Goal: Transaction & Acquisition: Purchase product/service

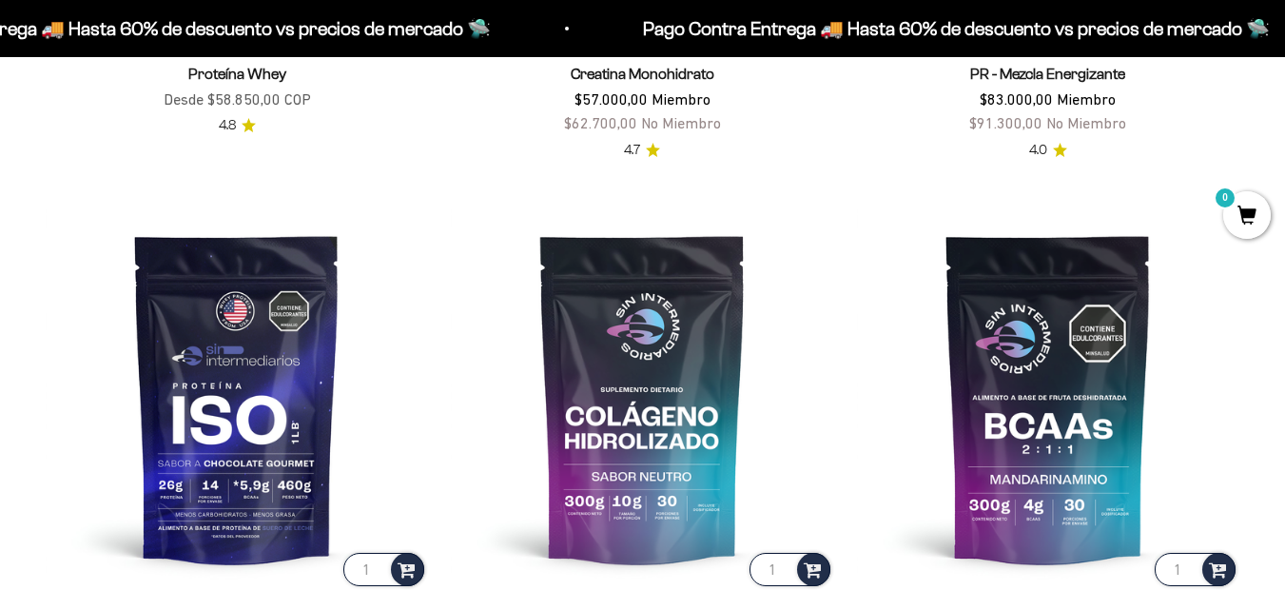
scroll to position [1149, 0]
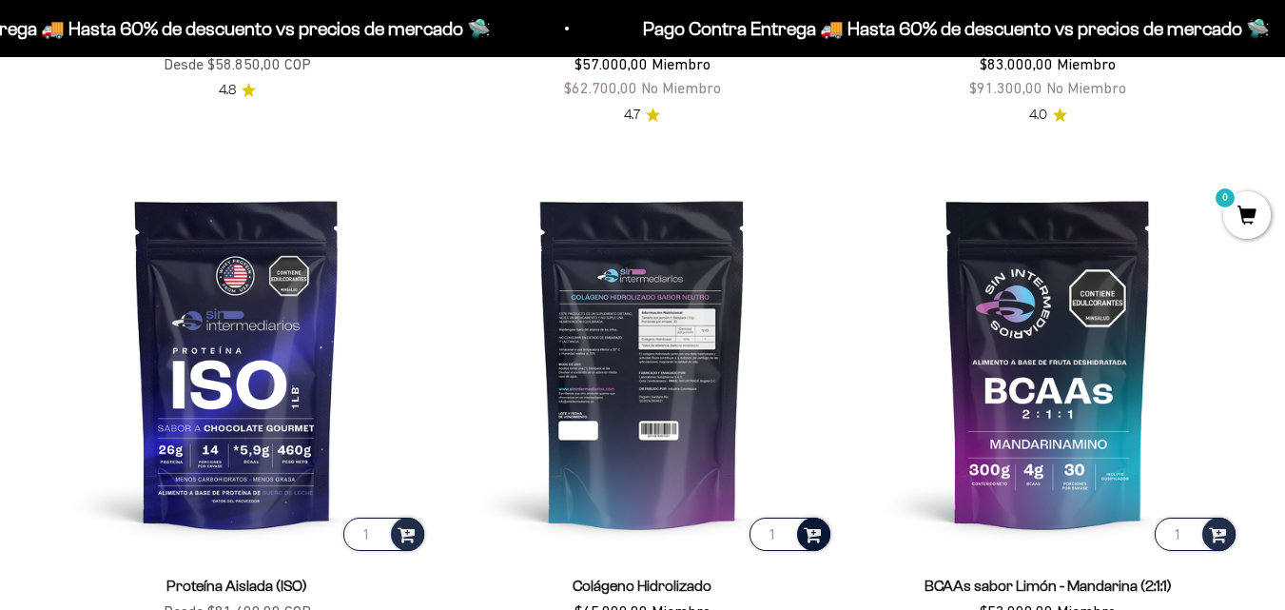
click at [815, 534] on span at bounding box center [813, 533] width 18 height 22
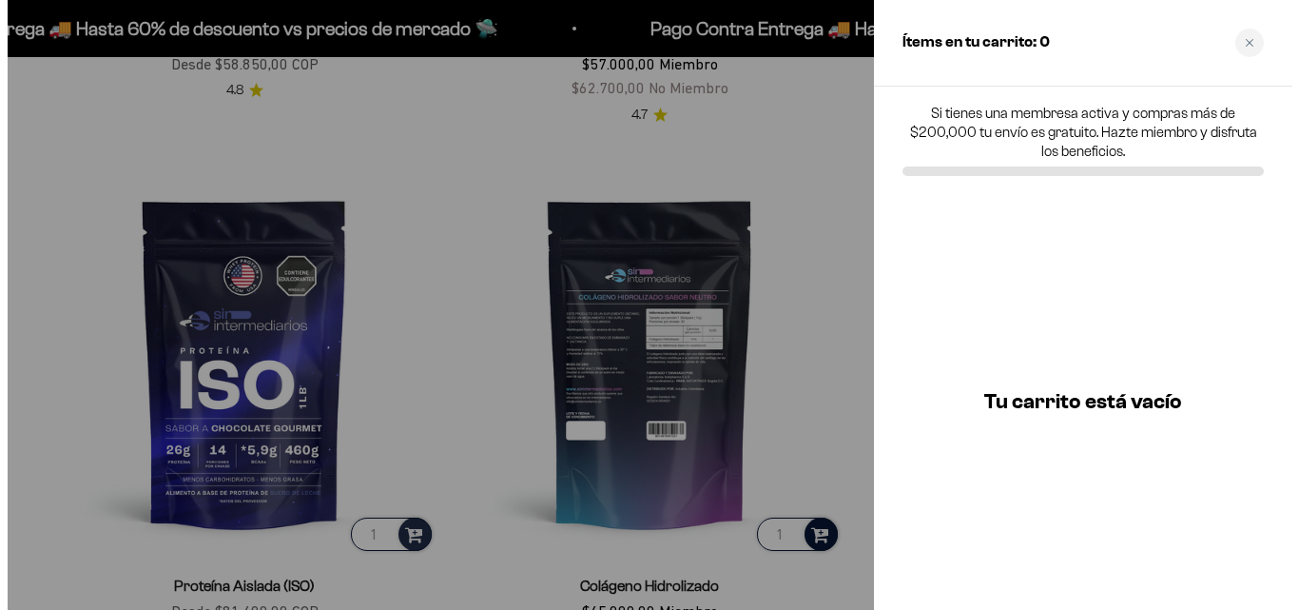
scroll to position [1158, 0]
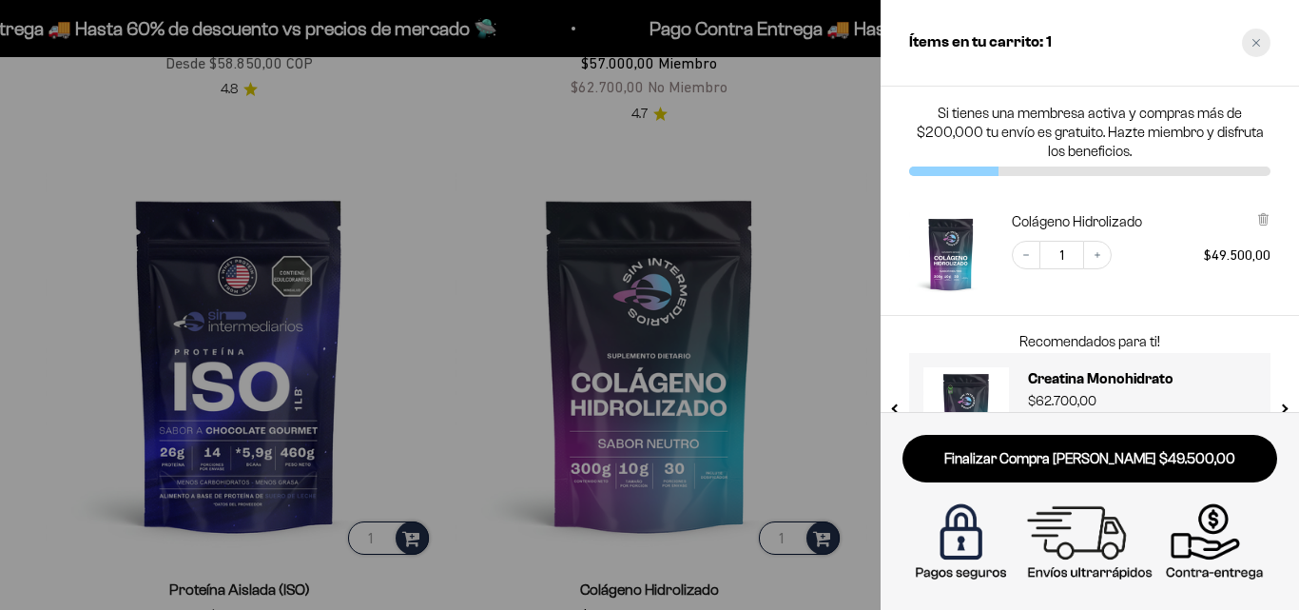
click at [1256, 48] on div "Close cart" at bounding box center [1256, 43] width 29 height 29
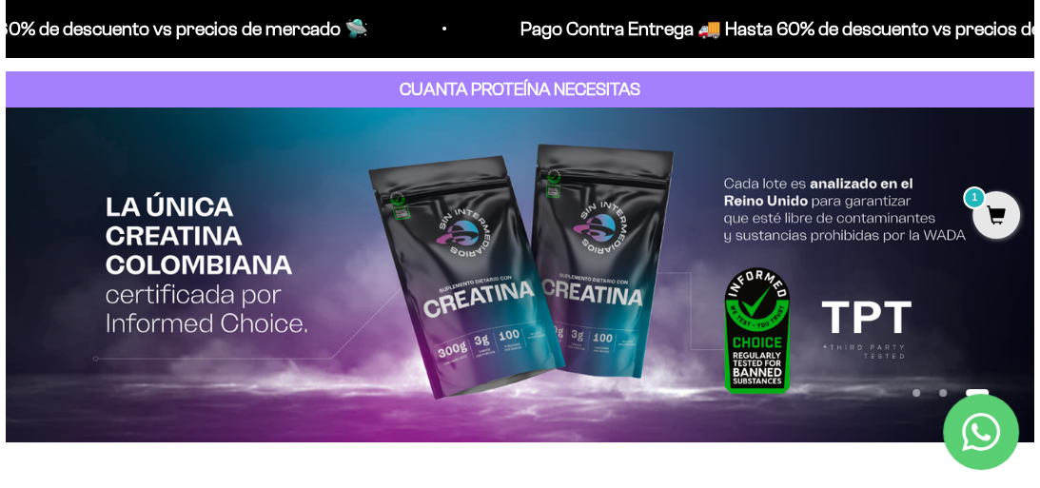
scroll to position [0, 0]
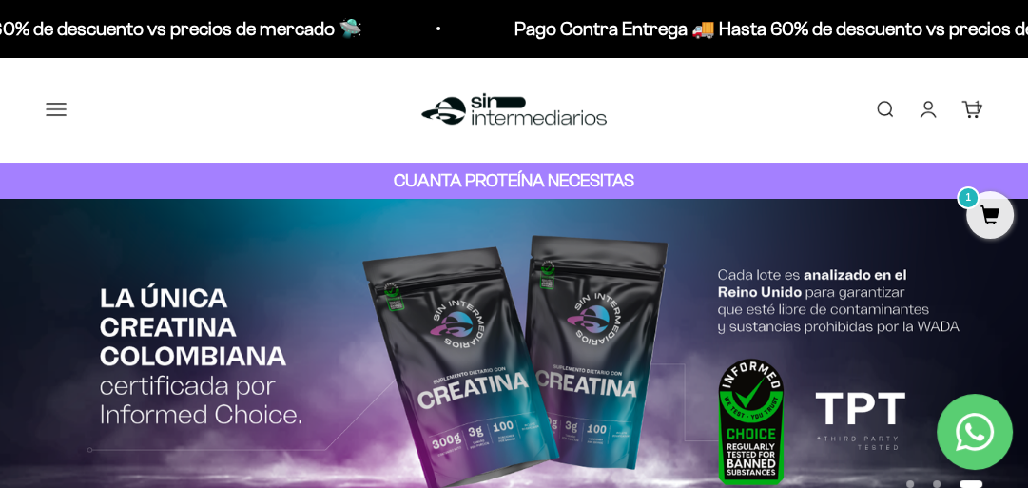
click at [65, 107] on button "Menú" at bounding box center [56, 109] width 21 height 21
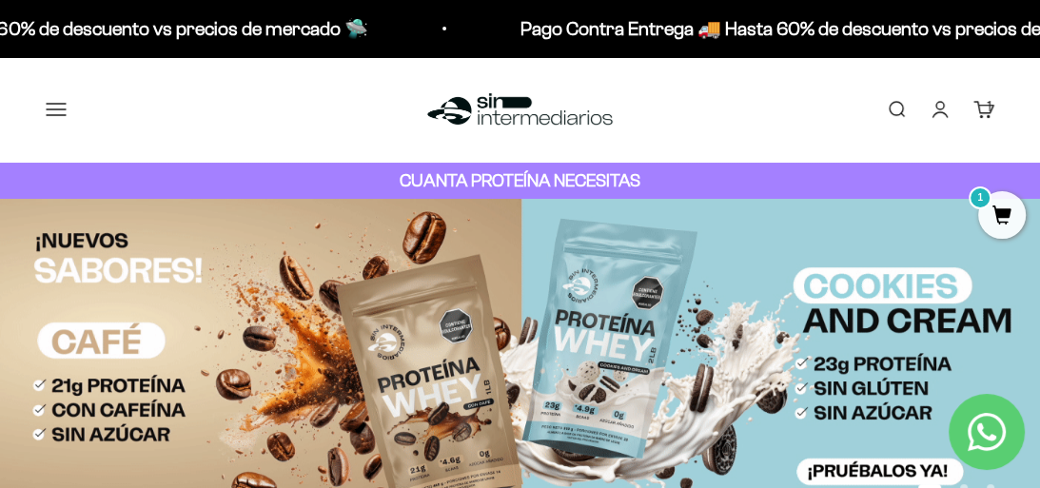
click at [0, 0] on icon at bounding box center [0, 0] width 0 height 0
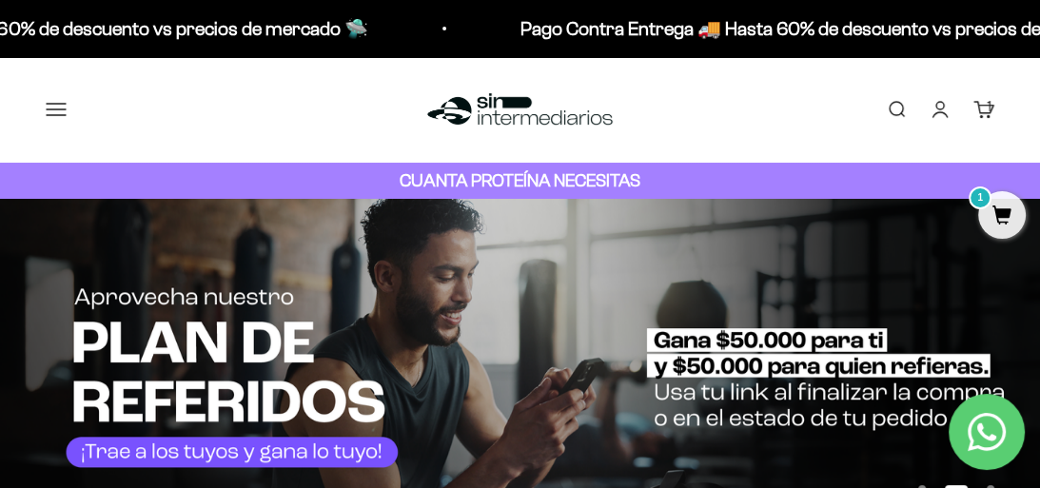
click at [0, 0] on span "Todos Los Productos" at bounding box center [0, 0] width 0 height 0
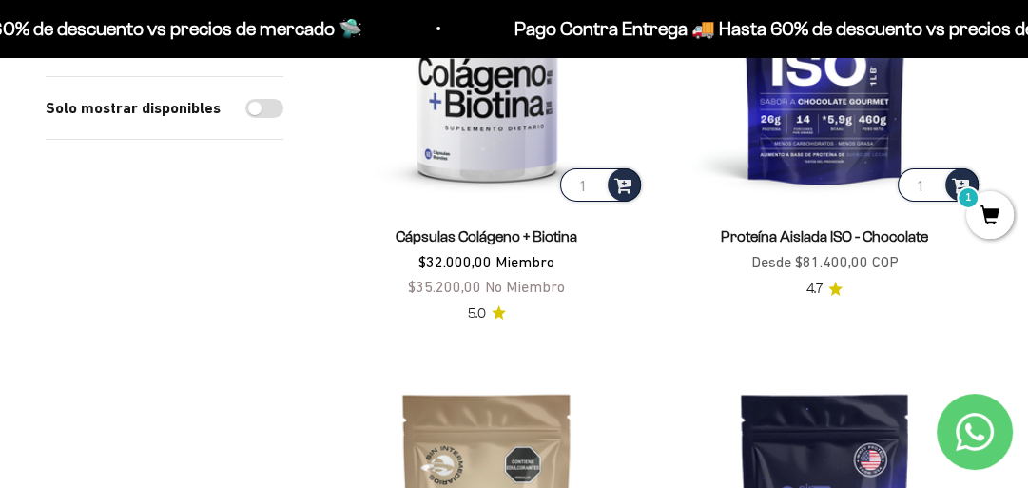
scroll to position [4660, 0]
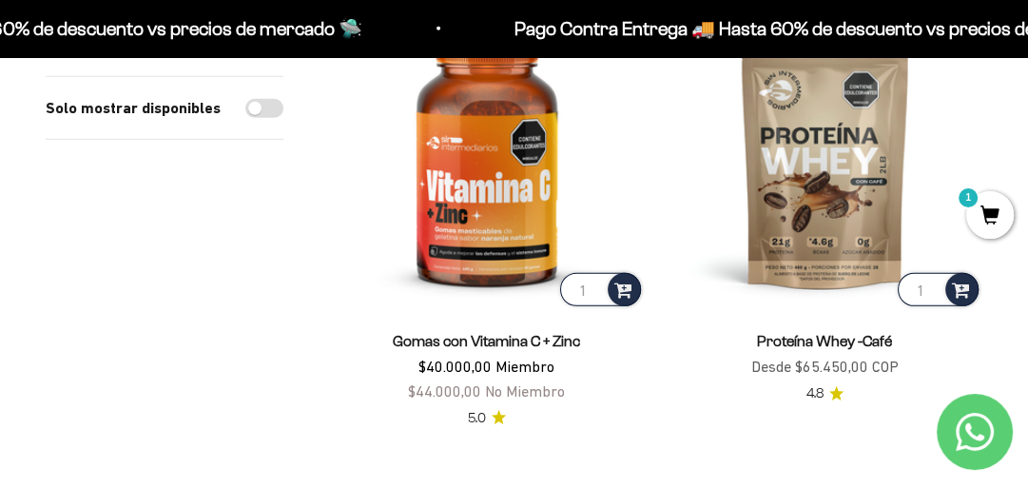
scroll to position [4144, 0]
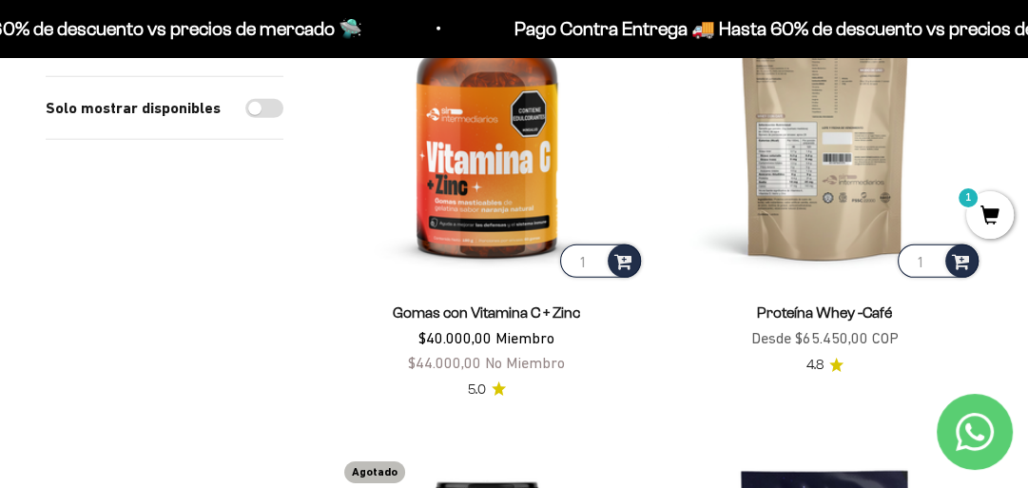
click at [818, 179] on img at bounding box center [826, 125] width 316 height 316
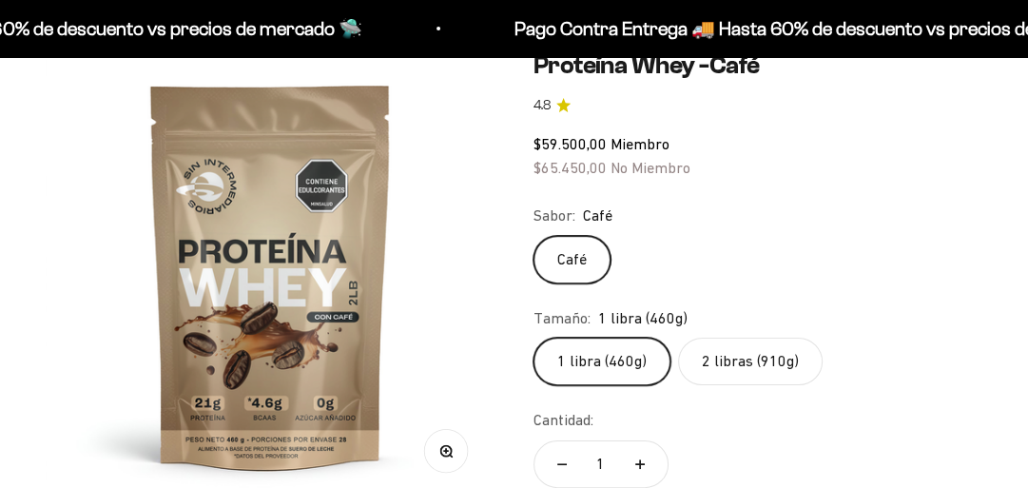
scroll to position [205, 0]
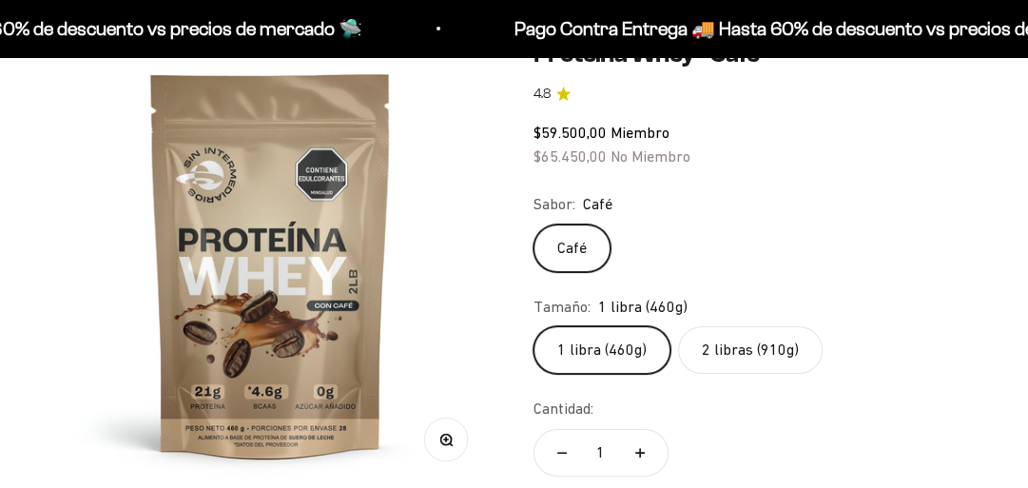
click at [733, 350] on label "2 libras (910g)" at bounding box center [750, 350] width 145 height 48
click at [534, 326] on input "2 libras (910g)" at bounding box center [533, 325] width 1 height 1
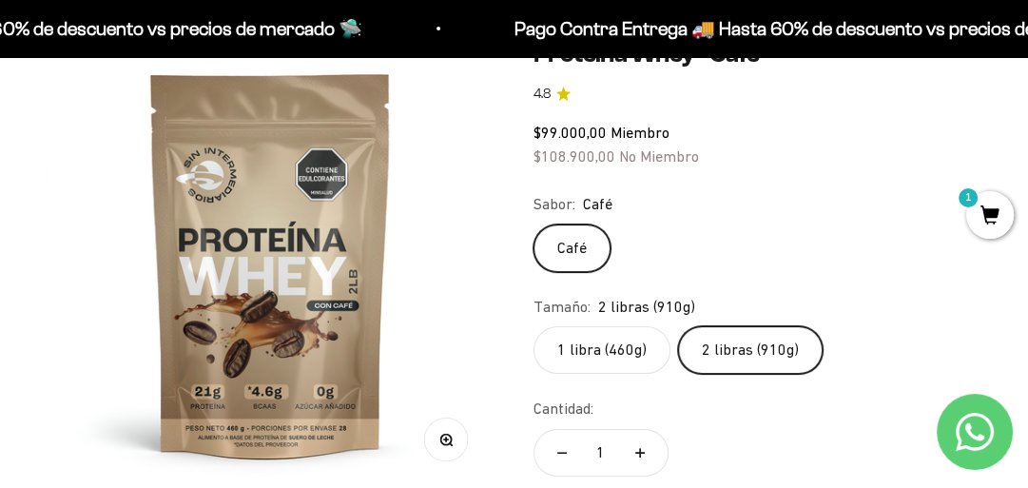
click at [574, 350] on label "1 libra (460g)" at bounding box center [602, 350] width 137 height 48
click at [534, 326] on input "1 libra (460g)" at bounding box center [533, 325] width 1 height 1
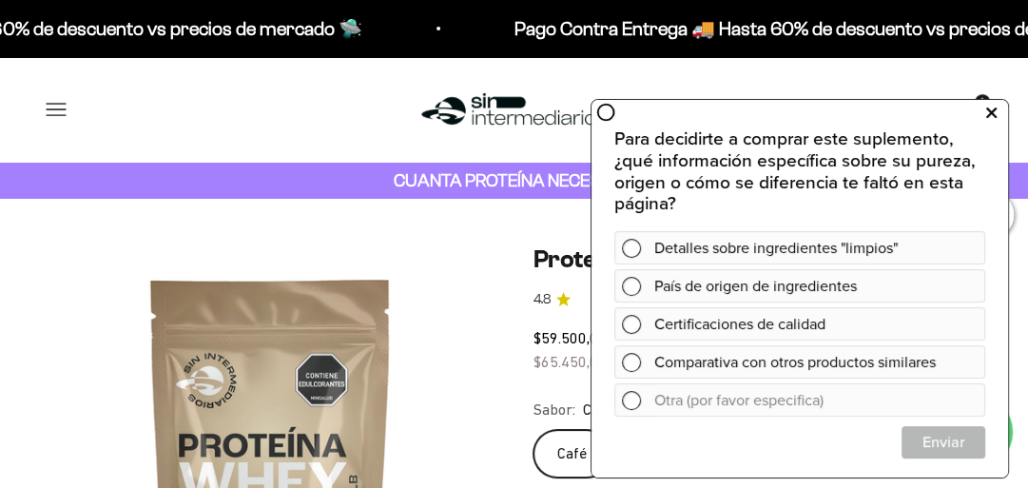
click at [989, 123] on icon at bounding box center [991, 113] width 10 height 25
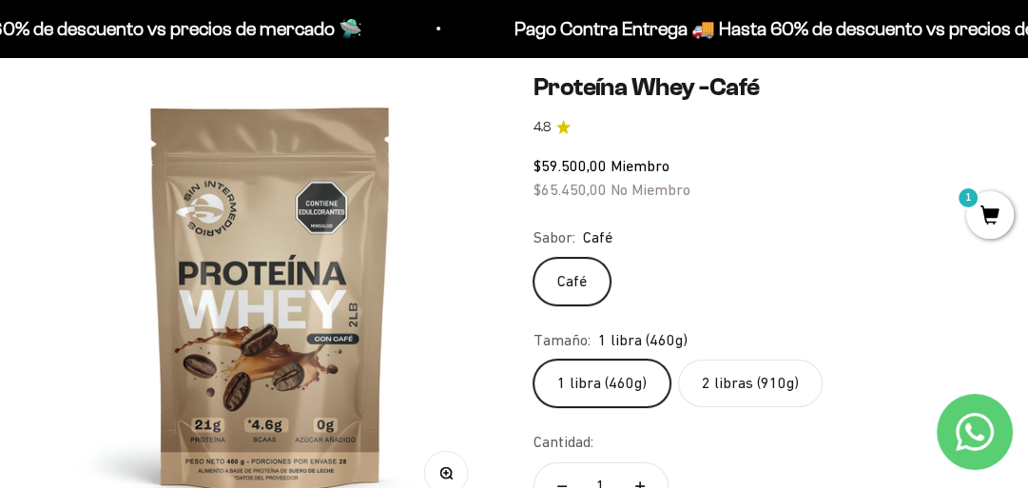
scroll to position [181, 0]
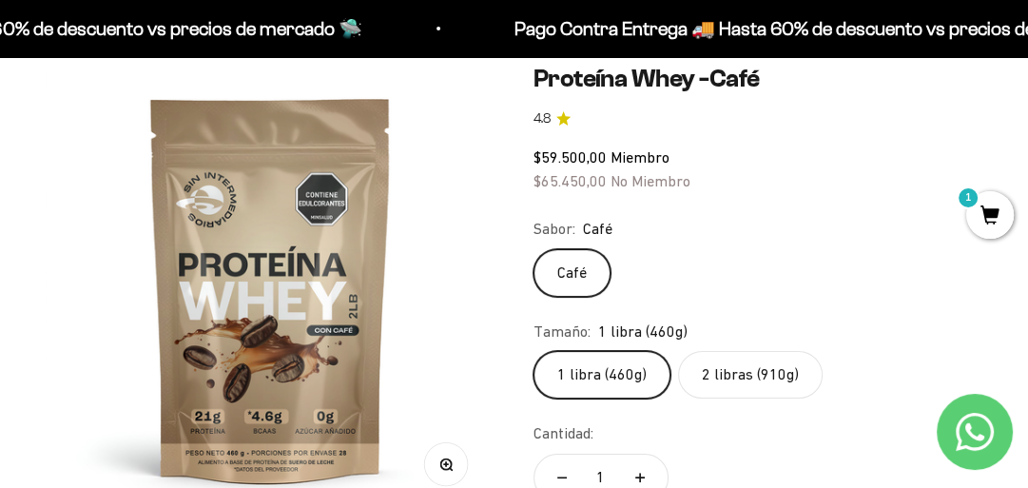
click at [584, 270] on label "Café" at bounding box center [572, 273] width 77 height 48
click at [534, 249] on input "Café" at bounding box center [533, 248] width 1 height 1
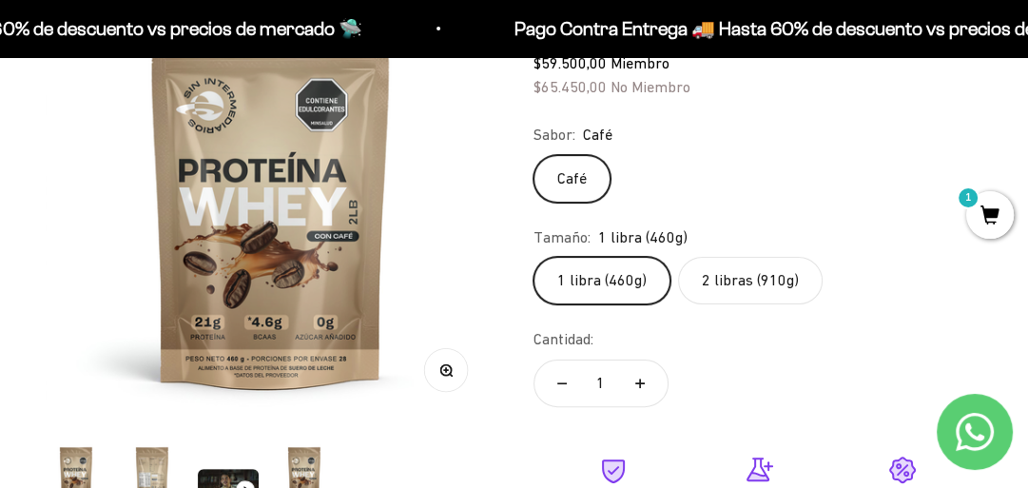
scroll to position [339, 0]
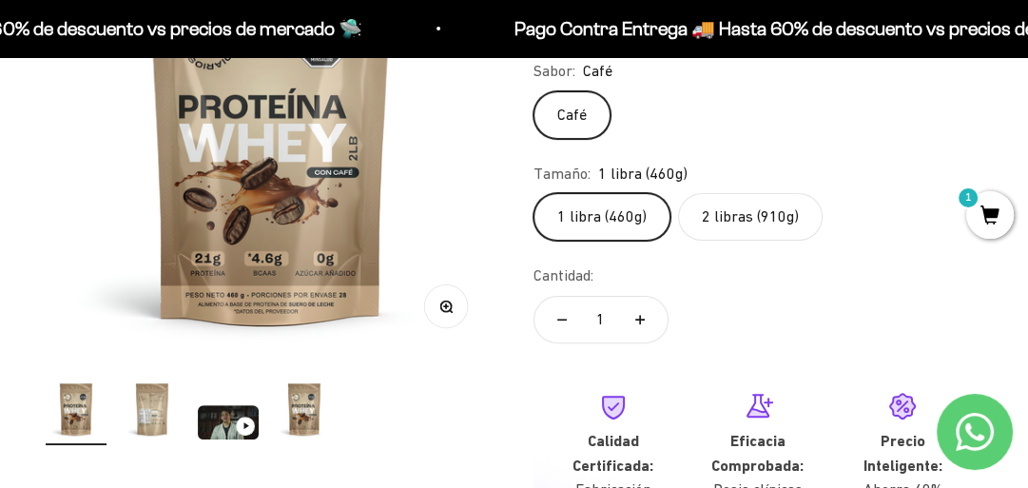
click at [565, 318] on button "Reducir cantidad" at bounding box center [562, 320] width 55 height 46
click at [595, 323] on input "1" at bounding box center [601, 320] width 23 height 46
click at [756, 311] on div "Cantidad: 1" at bounding box center [759, 306] width 450 height 86
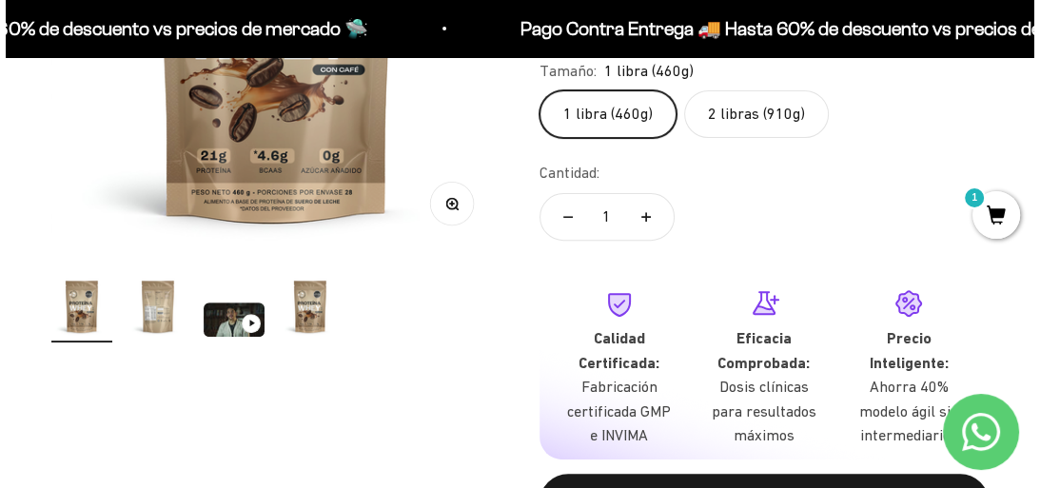
scroll to position [481, 0]
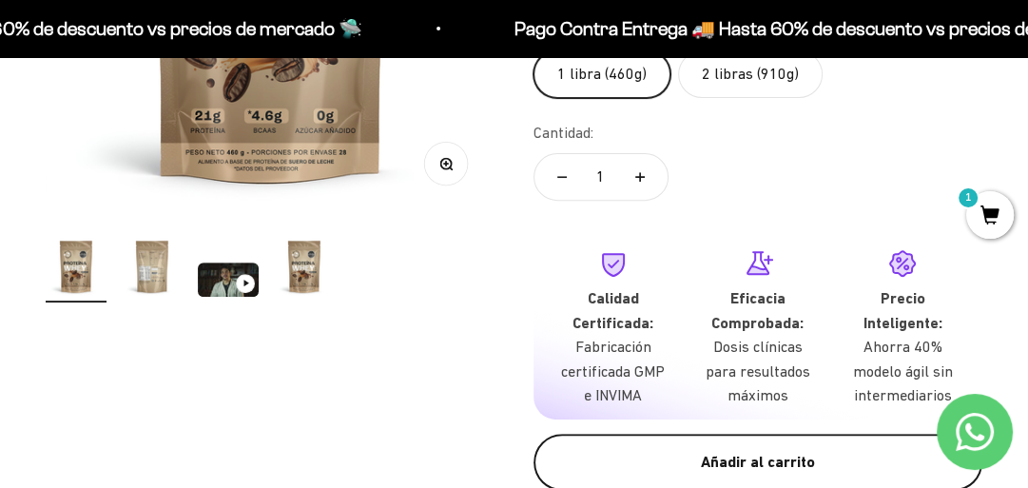
click at [651, 446] on button "Añadir al carrito" at bounding box center [759, 462] width 450 height 57
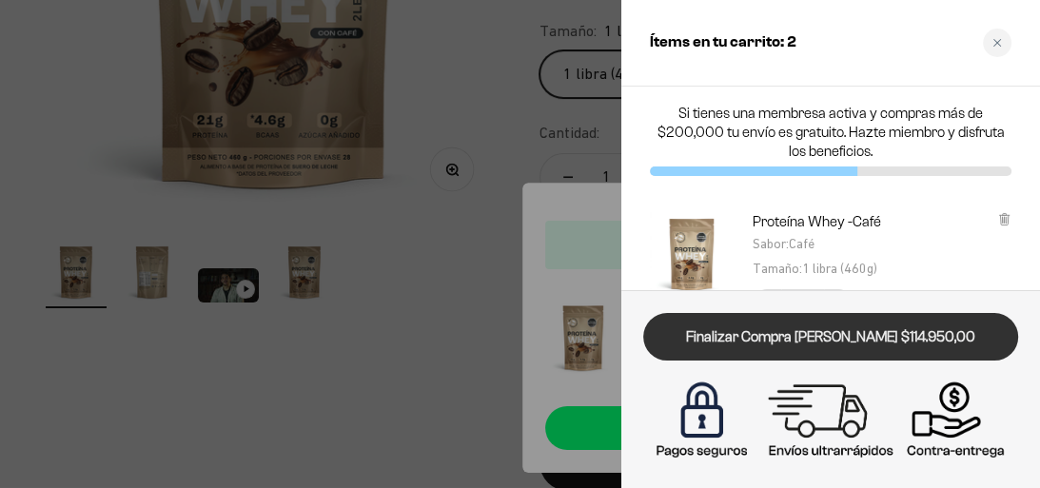
click at [858, 327] on link "Finalizar Compra [PERSON_NAME] $114.950,00" at bounding box center [830, 337] width 375 height 49
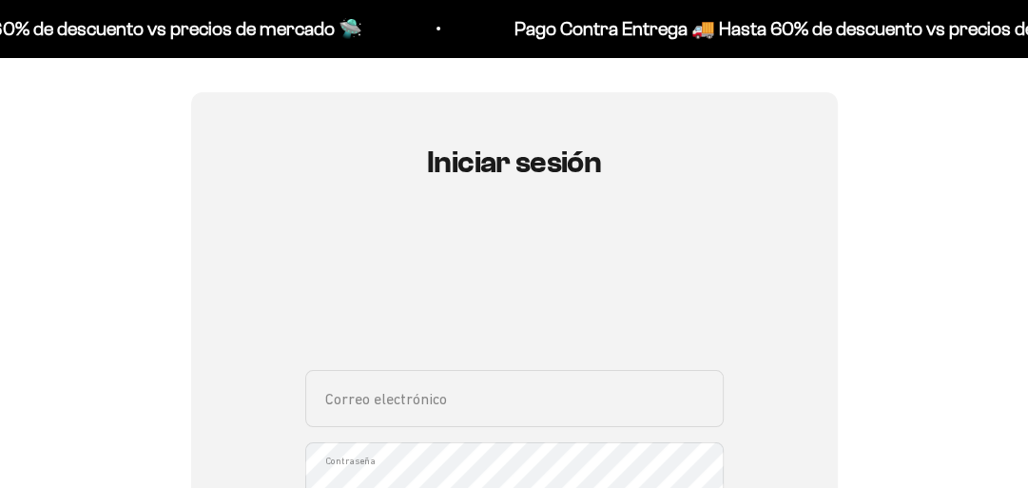
scroll to position [165, 0]
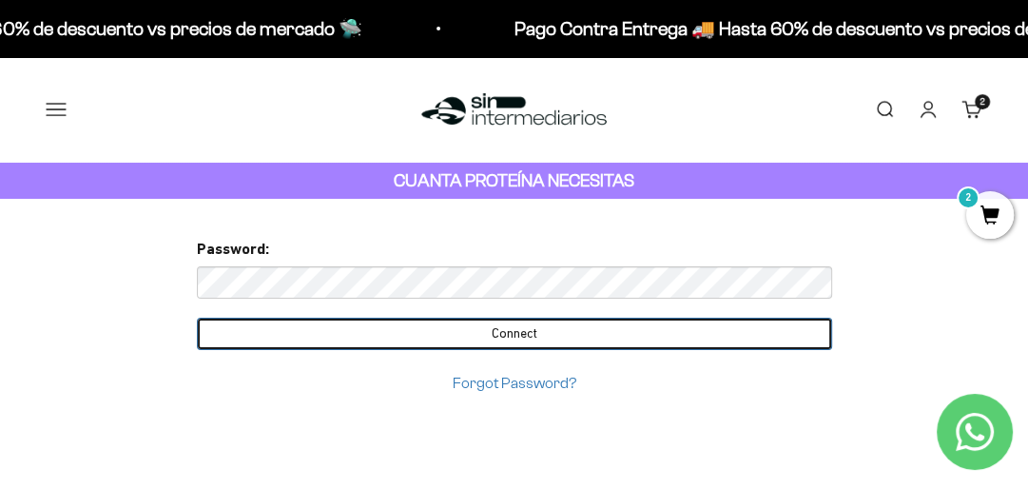
click at [574, 347] on input "Connect" at bounding box center [514, 334] width 635 height 32
click at [533, 327] on input "Connect" at bounding box center [514, 334] width 635 height 32
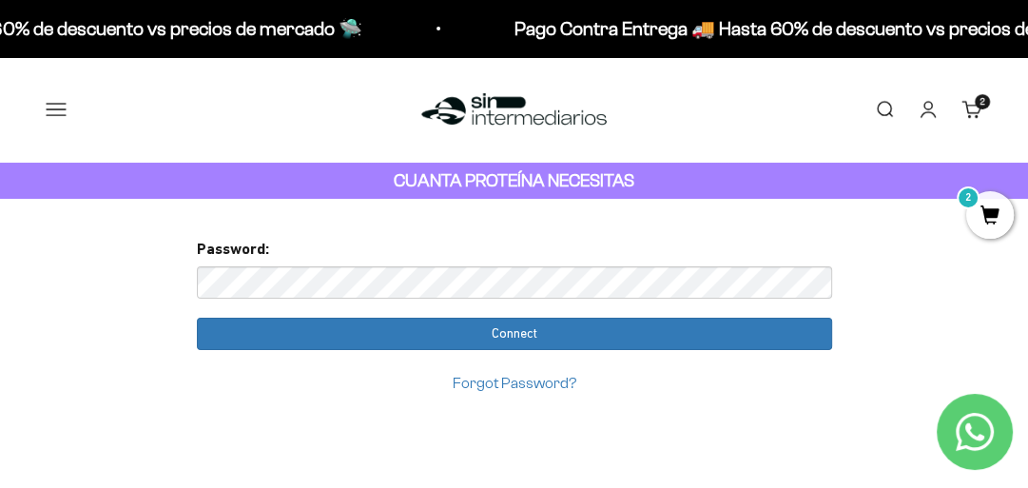
click at [476, 433] on div "Too many requests. Please try again later. Username: [EMAIL_ADDRESS][DOMAIN_NAM…" at bounding box center [515, 389] width 666 height 380
